Goal: Share content: Share content

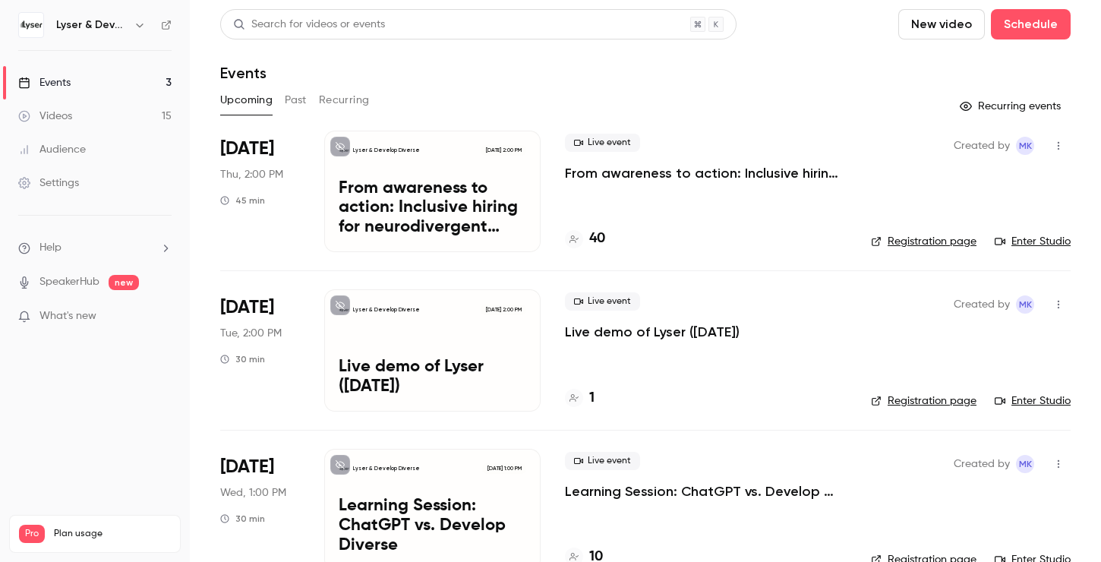
click at [109, 114] on link "Videos 15" at bounding box center [95, 115] width 190 height 33
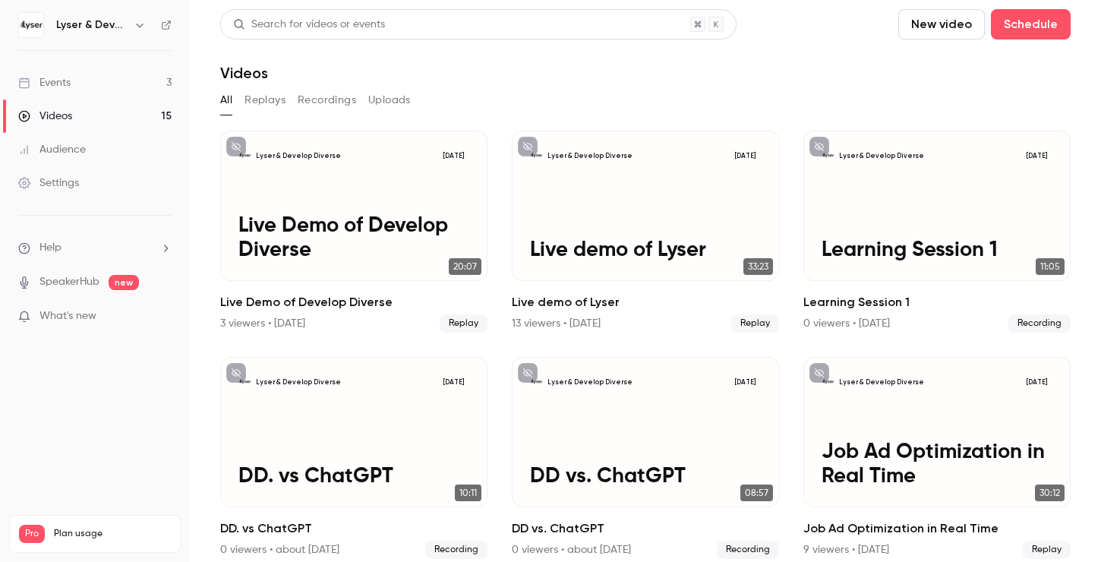
click at [335, 107] on button "Recordings" at bounding box center [327, 100] width 58 height 24
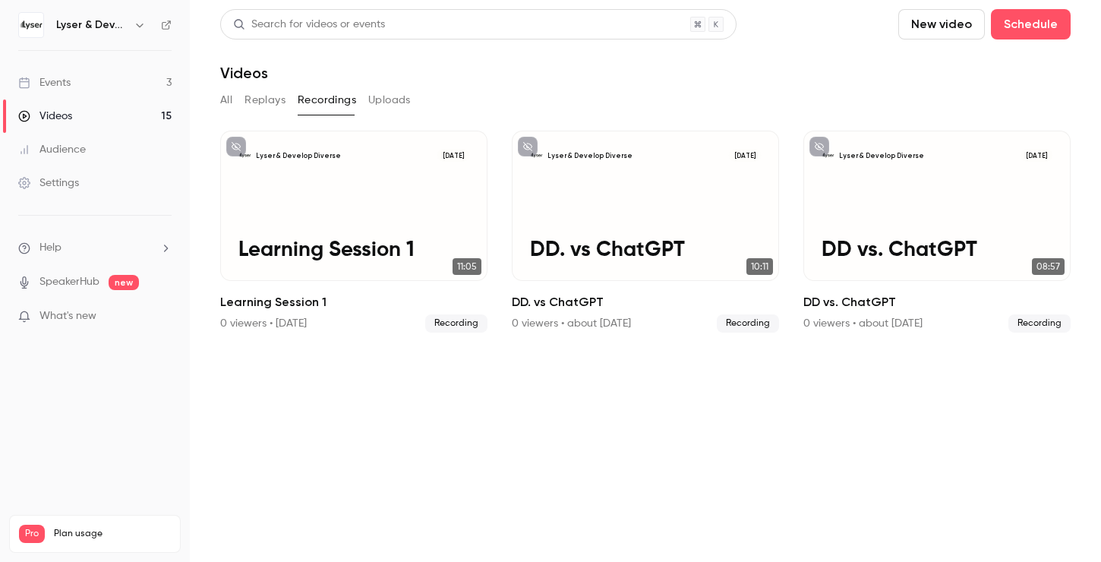
click at [225, 102] on button "All" at bounding box center [226, 100] width 12 height 24
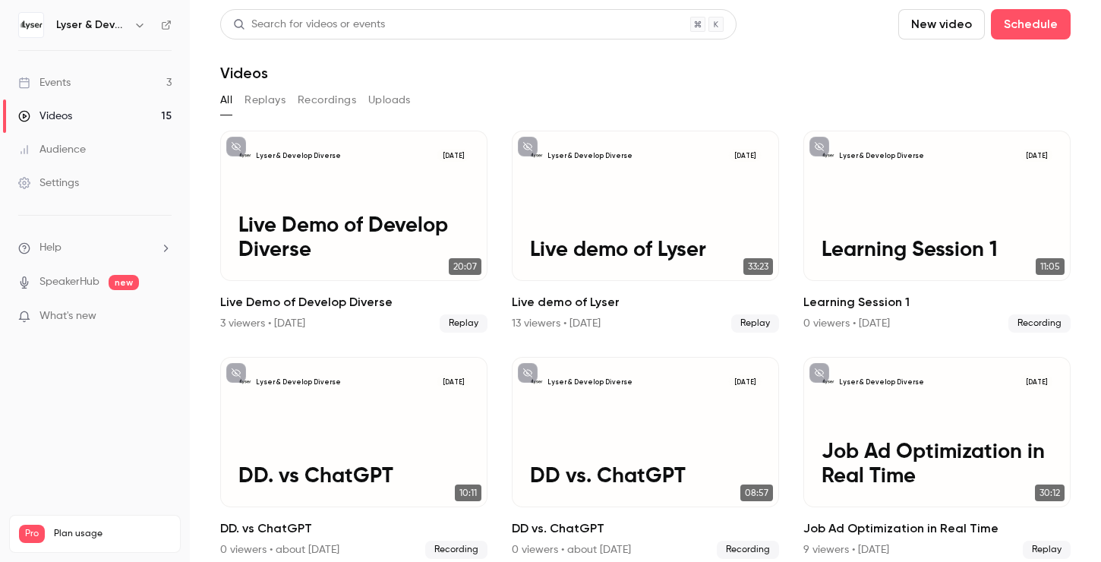
click at [139, 84] on link "Events 3" at bounding box center [95, 82] width 190 height 33
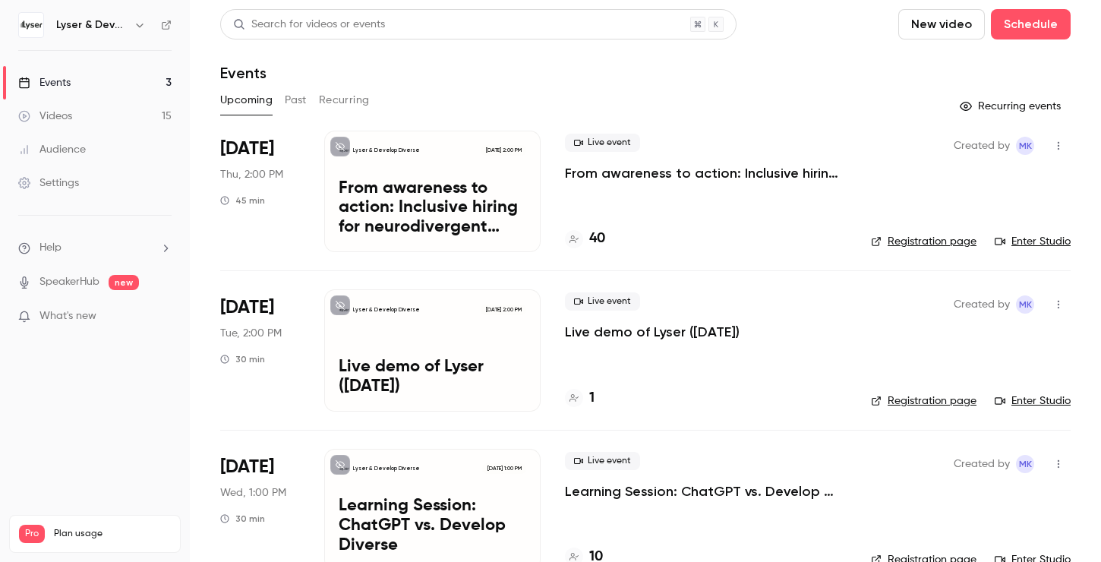
click at [286, 93] on button "Past" at bounding box center [296, 100] width 22 height 24
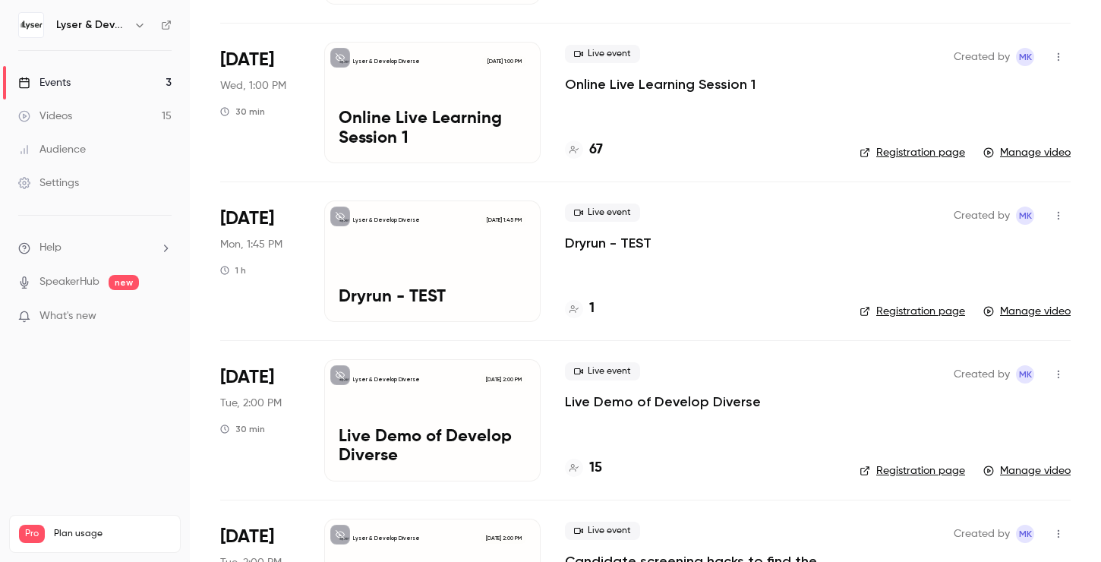
scroll to position [888, 0]
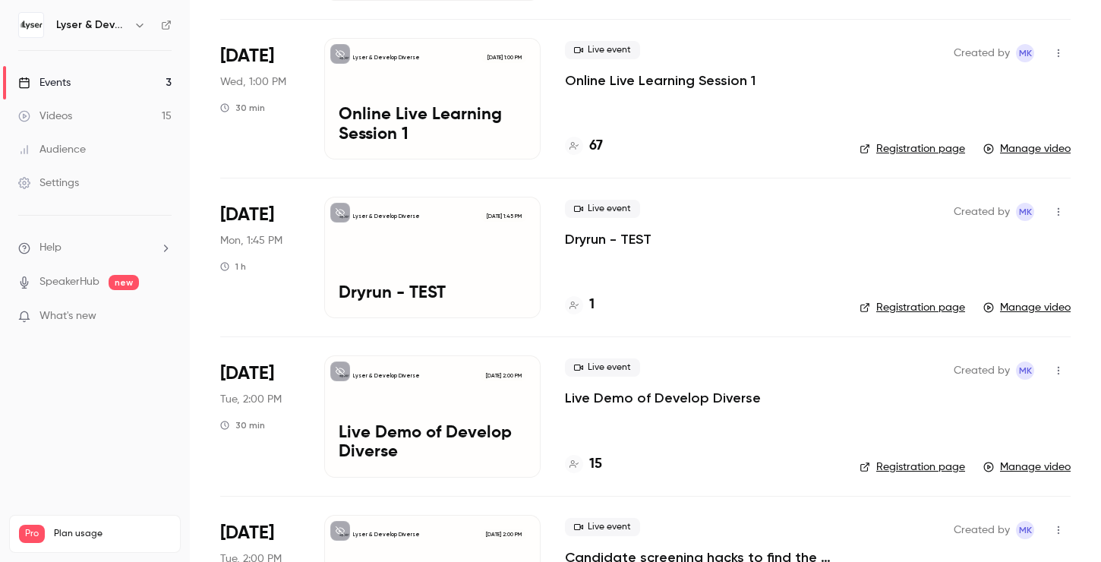
click at [459, 117] on p "Online Live Learning Session 1" at bounding box center [433, 125] width 188 height 39
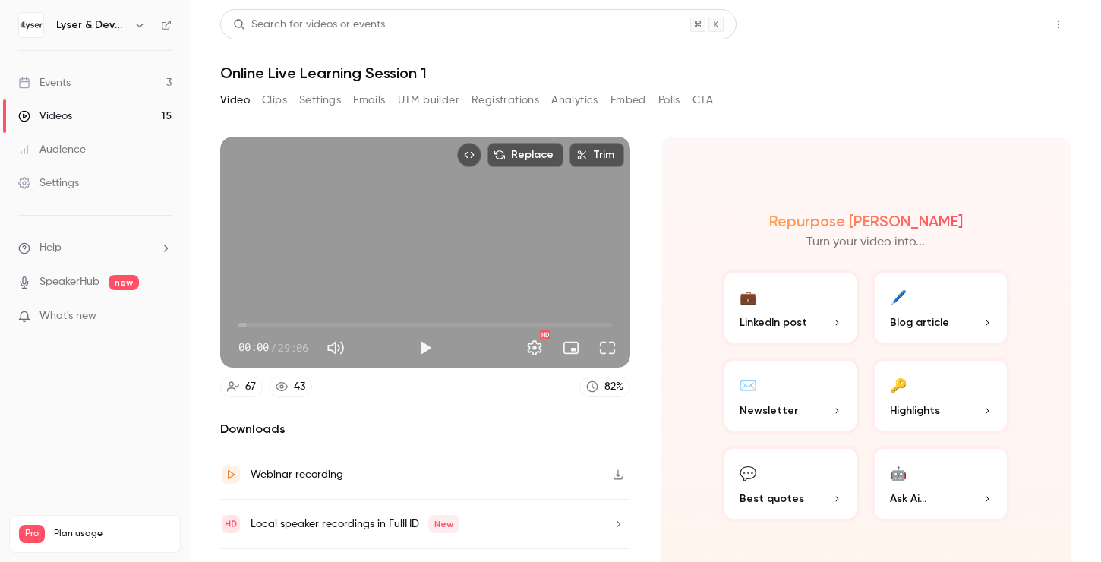
click at [1016, 31] on button "Share" at bounding box center [1004, 24] width 60 height 30
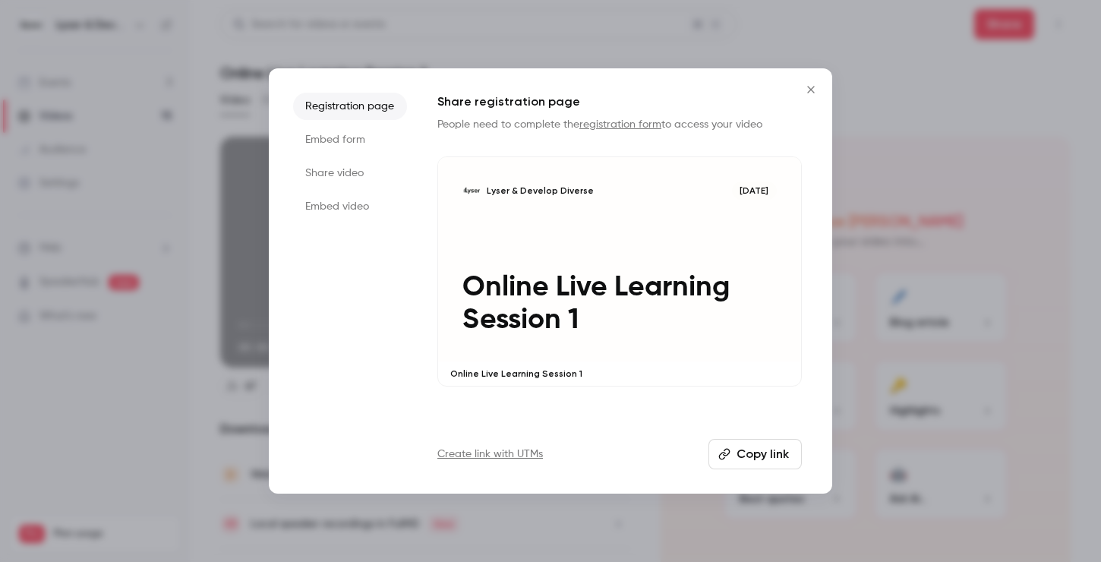
click at [765, 453] on button "Copy link" at bounding box center [754, 454] width 93 height 30
